Goal: Task Accomplishment & Management: Manage account settings

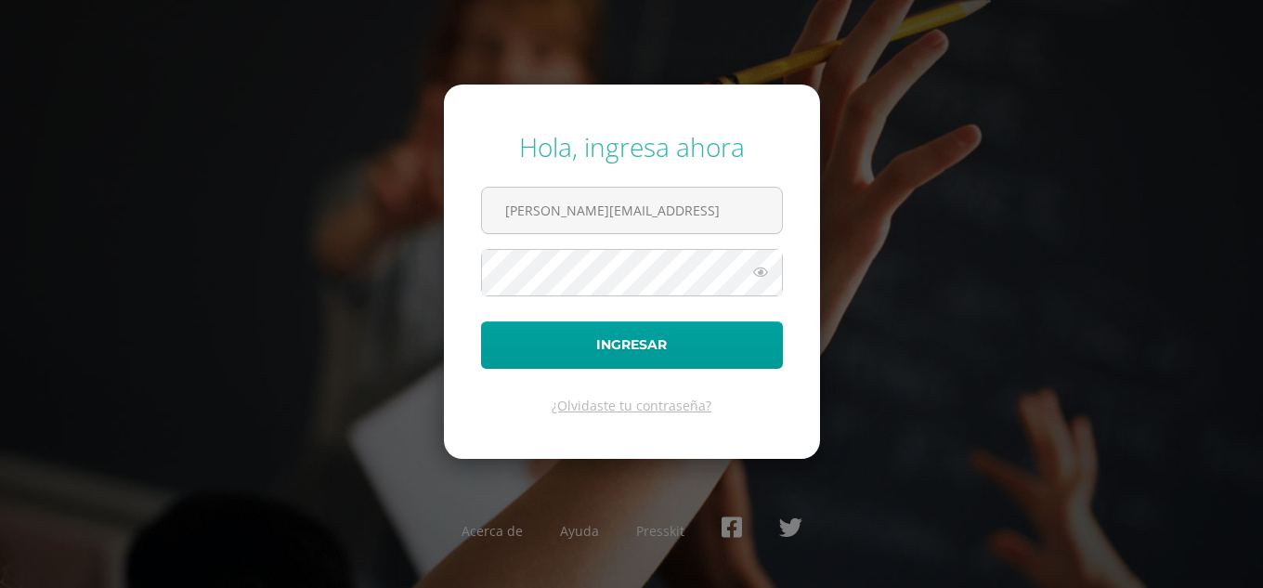
type input "[PERSON_NAME][EMAIL_ADDRESS]"
click at [481, 321] on button "Ingresar" at bounding box center [632, 344] width 302 height 47
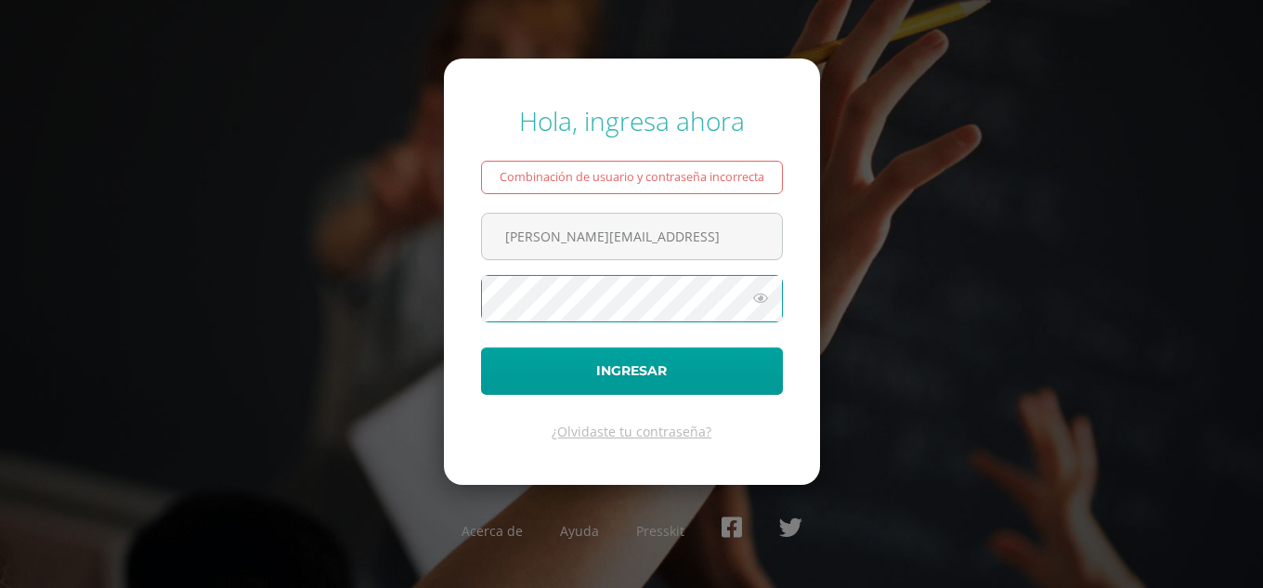
click at [481, 347] on button "Ingresar" at bounding box center [632, 370] width 302 height 47
click at [765, 298] on icon at bounding box center [761, 298] width 24 height 22
click at [481, 347] on button "Ingresar" at bounding box center [632, 370] width 302 height 47
